Goal: Task Accomplishment & Management: Manage account settings

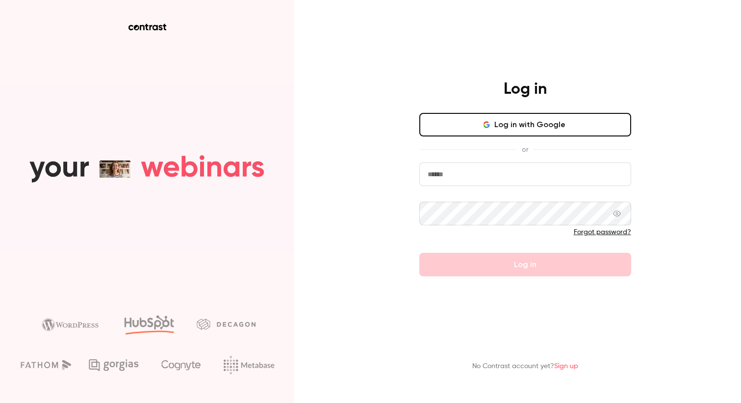
click at [511, 174] on input "email" at bounding box center [526, 174] width 212 height 24
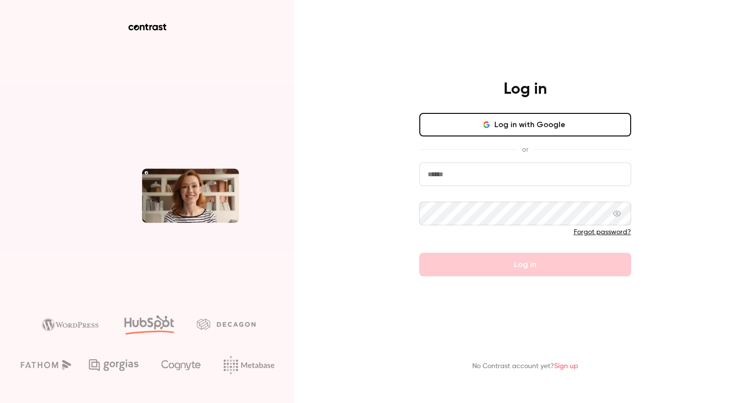
type input "**********"
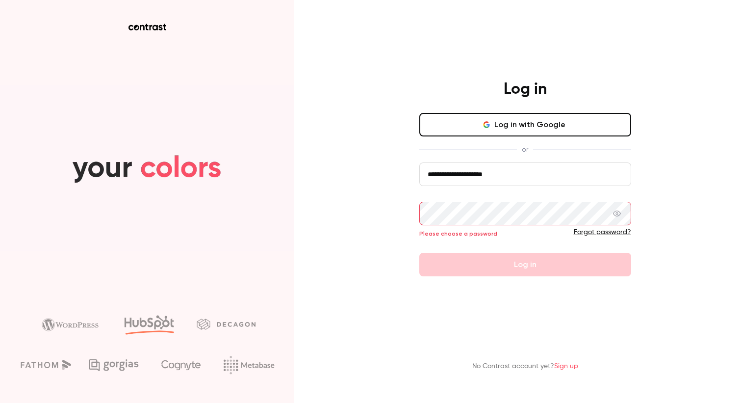
click at [523, 132] on button "Log in with Google" at bounding box center [526, 125] width 212 height 24
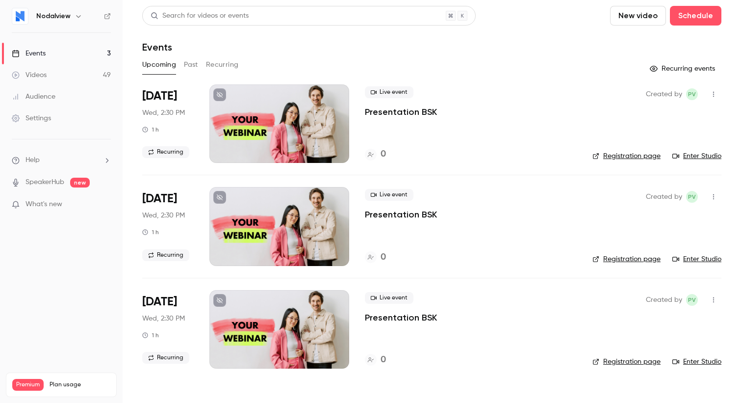
click at [34, 121] on div "Settings" at bounding box center [31, 118] width 39 height 10
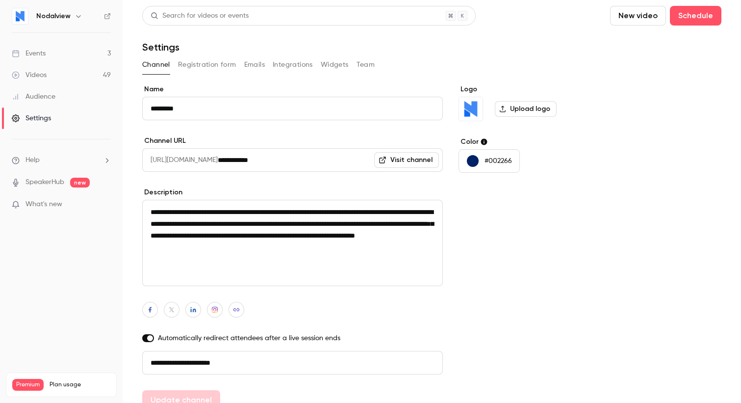
click at [79, 19] on icon "button" at bounding box center [79, 16] width 8 height 8
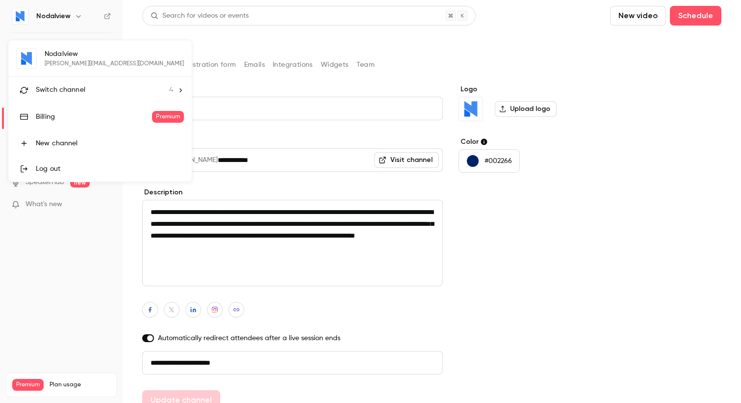
click at [43, 120] on div "Billing" at bounding box center [94, 117] width 116 height 10
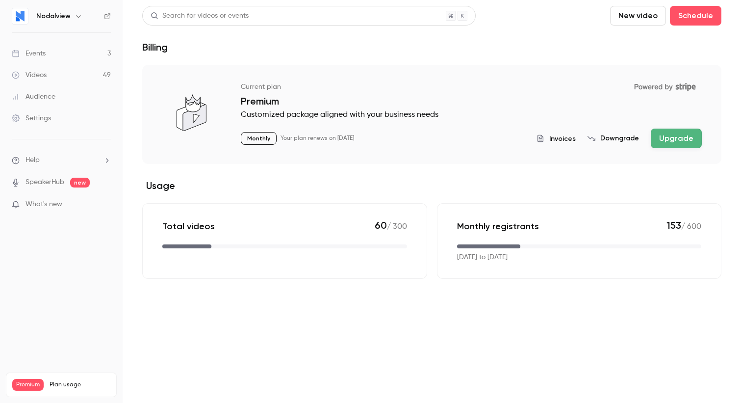
click at [561, 135] on span "Invoices" at bounding box center [563, 138] width 26 height 10
click at [562, 136] on span "Invoices" at bounding box center [563, 138] width 26 height 10
